Goal: Task Accomplishment & Management: Complete application form

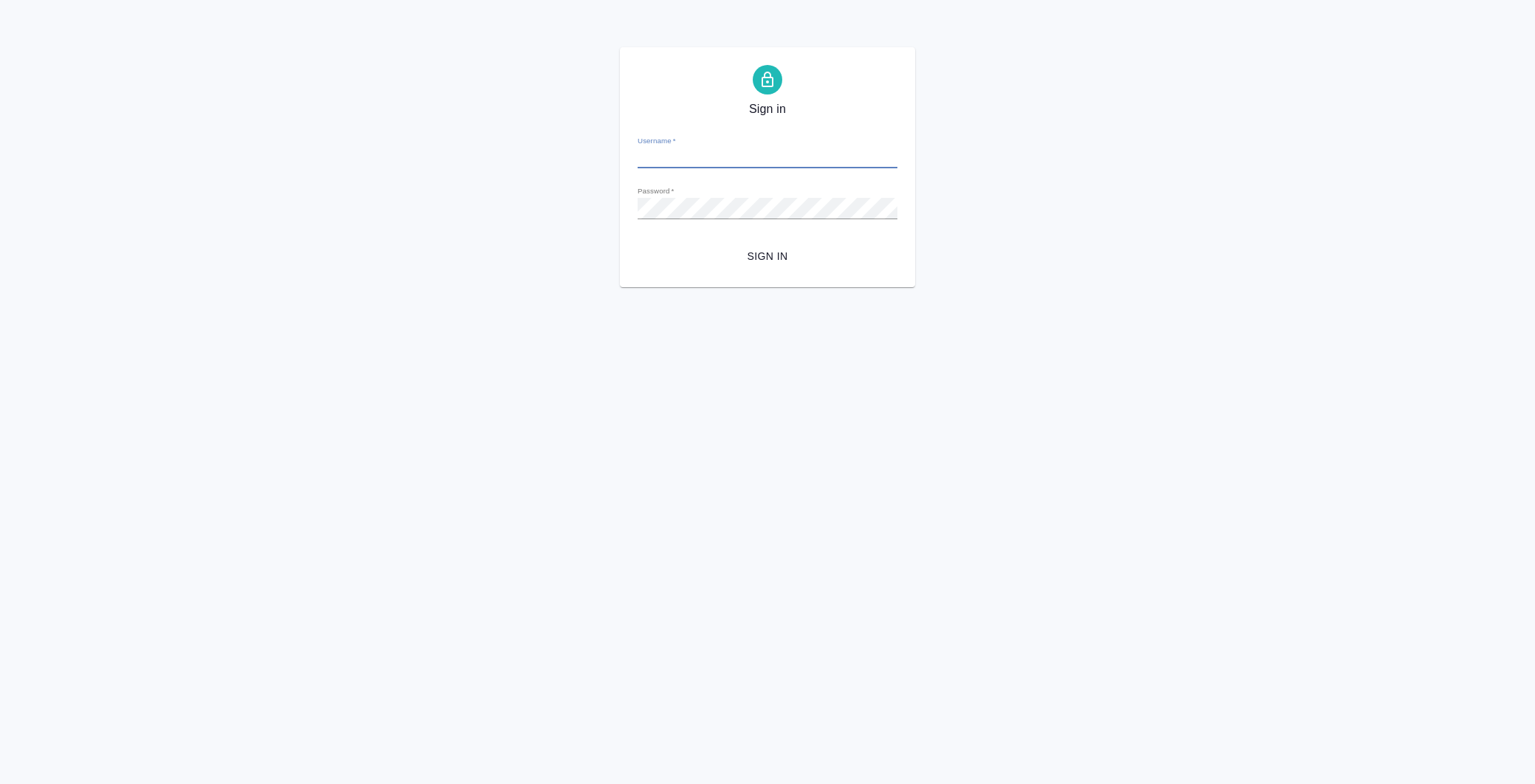
type input "e.kramarenko@awatera.com"
click at [572, 198] on div "Sign in Username   * e.kramarenko@awatera.com Password   * urlPath   * /Order/6…" at bounding box center [767, 167] width 1535 height 240
click at [638, 243] on button "Sign in" at bounding box center [768, 256] width 260 height 28
click at [628, 203] on div "Sign in Username   * e.kramarenko@awatera.com Password   * urlPath   * /Order/6…" at bounding box center [767, 167] width 295 height 240
click at [772, 252] on span "Sign in" at bounding box center [768, 256] width 237 height 18
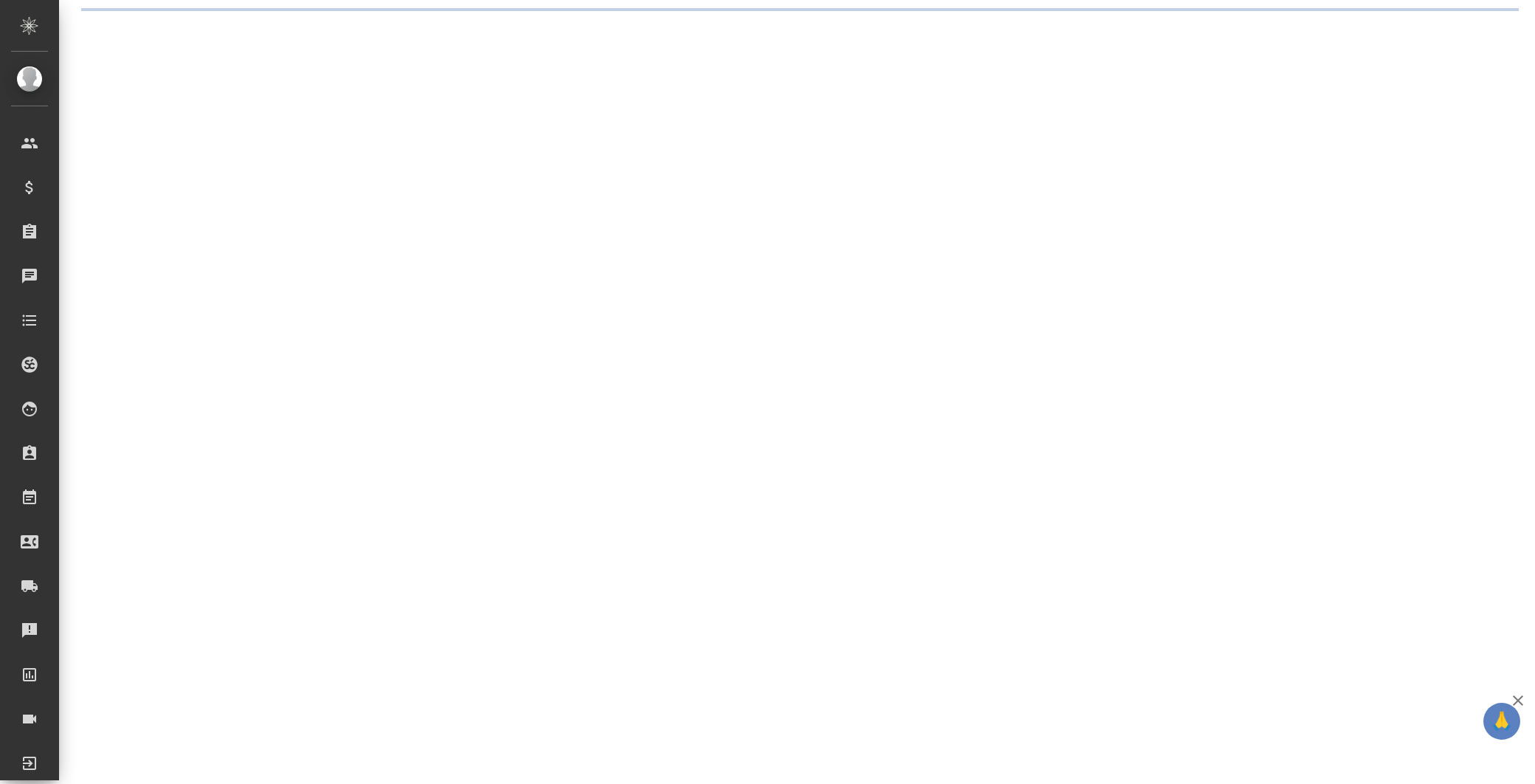
select select "RU"
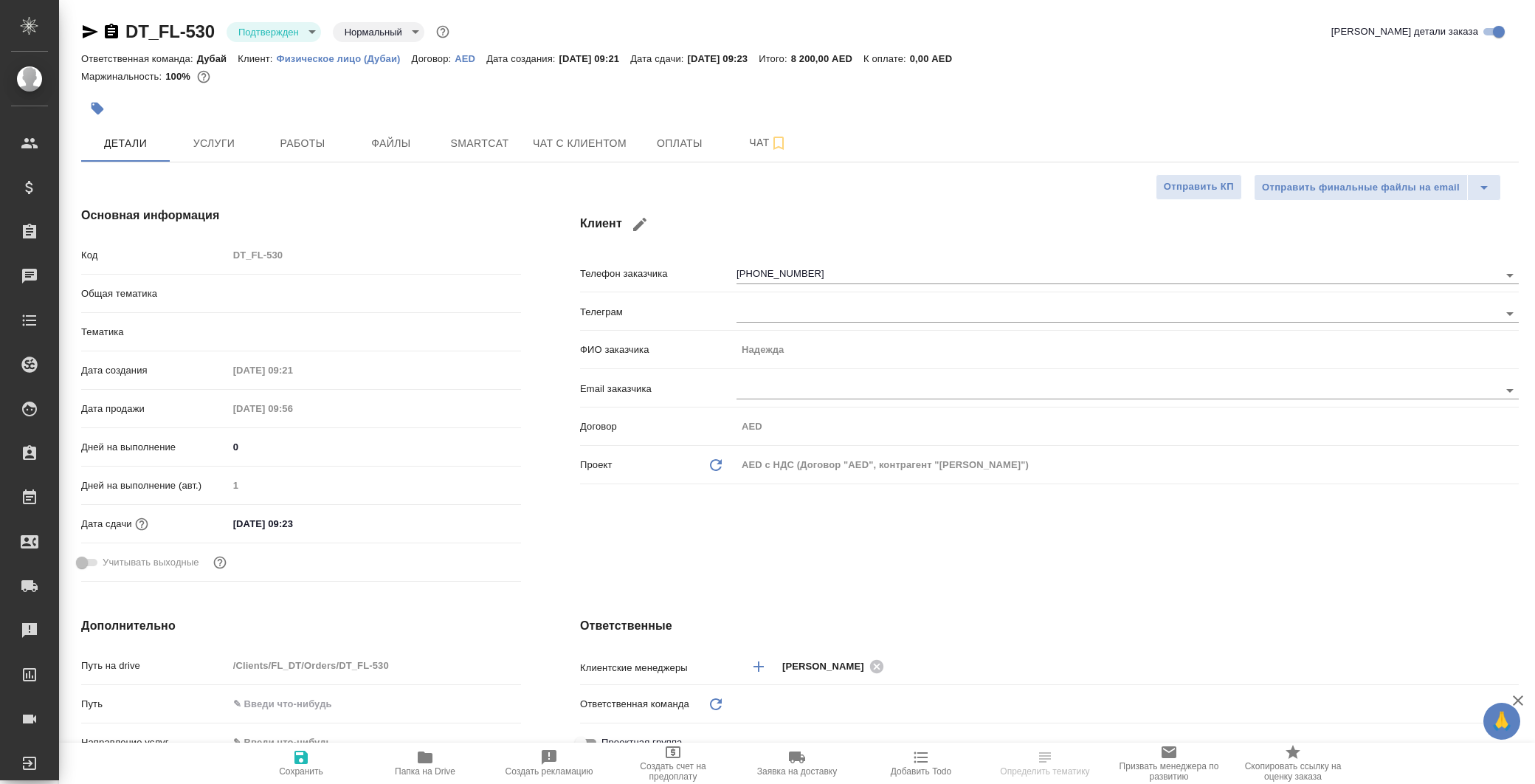
type textarea "x"
type input "Дубай"
type input "[PERSON_NAME]"
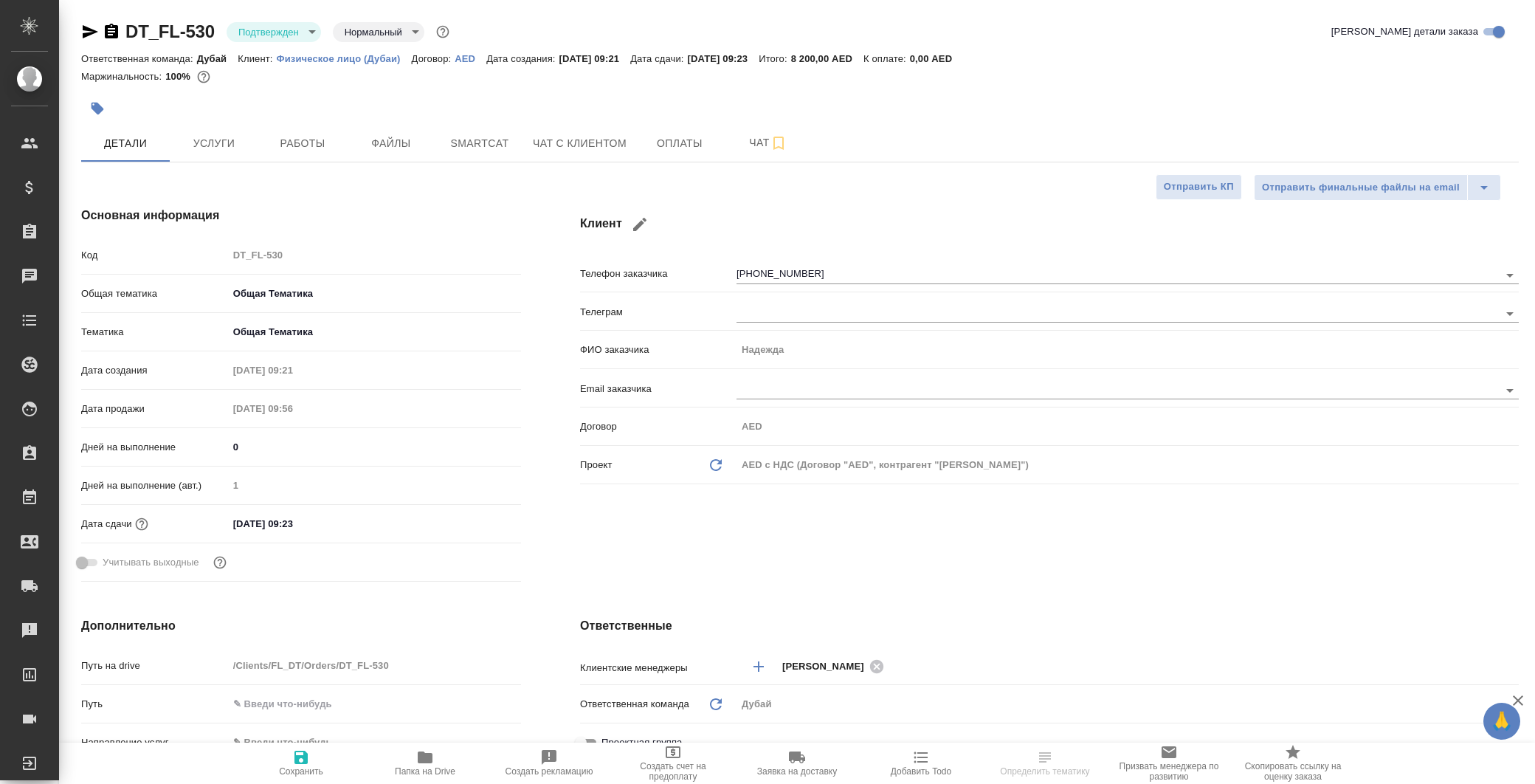
type textarea "x"
click at [301, 141] on span "Работы" at bounding box center [303, 144] width 71 height 18
